Goal: Task Accomplishment & Management: Complete application form

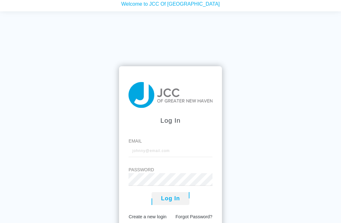
scroll to position [14, 0]
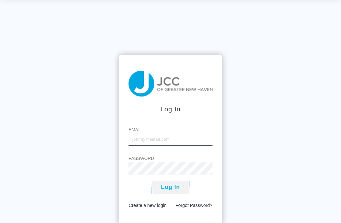
click at [185, 143] on input "Email" at bounding box center [171, 139] width 84 height 13
click at [155, 208] on link "Create a new login" at bounding box center [148, 205] width 38 height 5
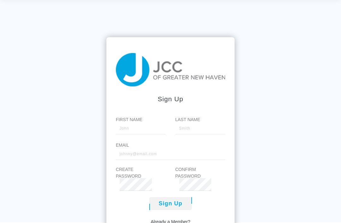
scroll to position [20, 0]
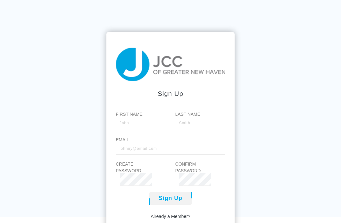
click at [185, 220] on link "Already a Member?" at bounding box center [171, 216] width 40 height 7
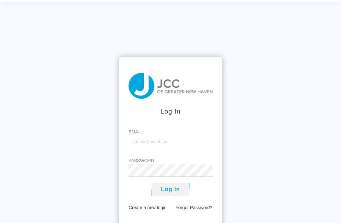
scroll to position [14, 0]
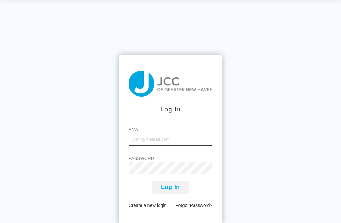
click at [178, 146] on input "Email" at bounding box center [171, 139] width 84 height 13
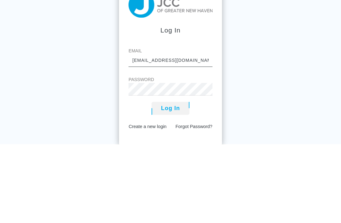
type input "vcoyle286@gmail.com"
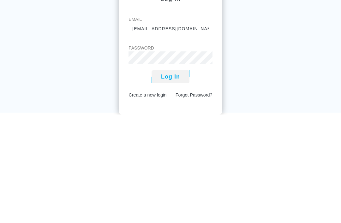
click at [154, 201] on link "Create a new login" at bounding box center [148, 203] width 38 height 5
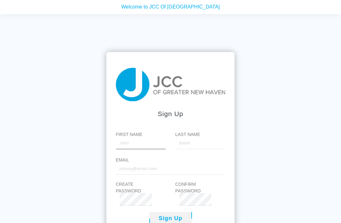
click at [159, 149] on input "First Name" at bounding box center [141, 143] width 50 height 13
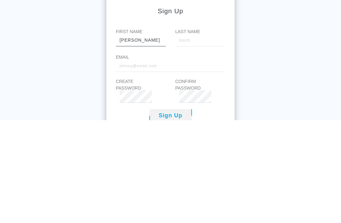
type input "Valerie"
click at [205, 137] on input "Last Name" at bounding box center [200, 143] width 50 height 13
type input "Coyle"
click at [191, 162] on input "Email" at bounding box center [171, 168] width 110 height 13
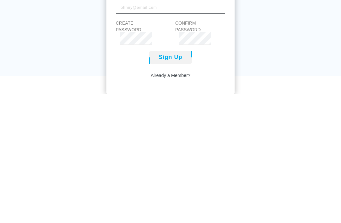
scroll to position [33, 0]
